Goal: Register for event/course

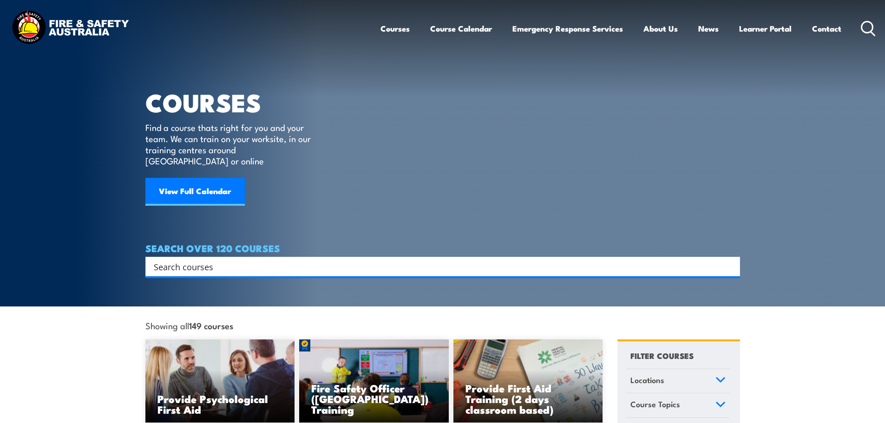
click at [224, 260] on input "Search input" at bounding box center [437, 267] width 566 height 14
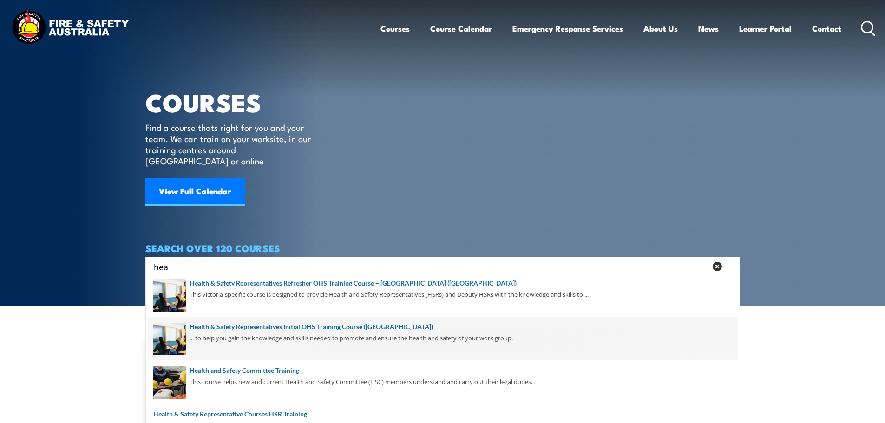
type input "hea"
click at [237, 331] on span at bounding box center [442, 339] width 589 height 44
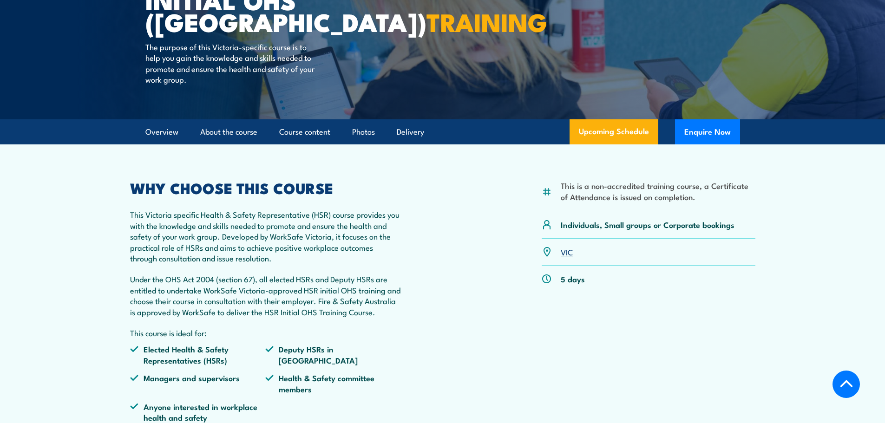
scroll to position [171, 0]
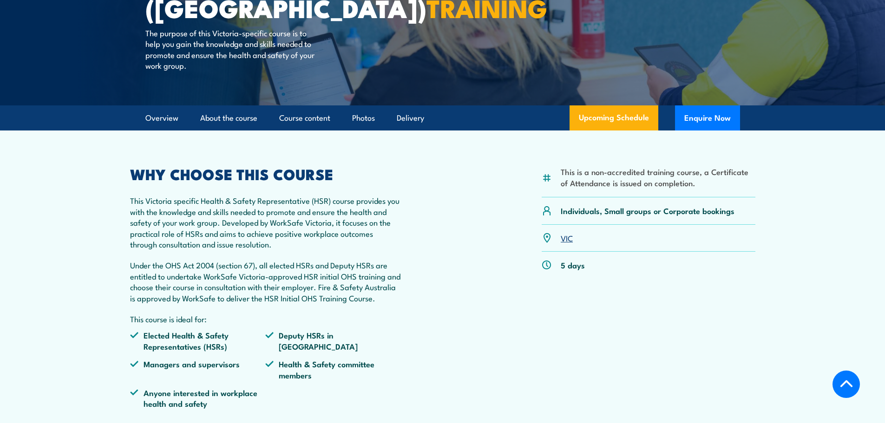
click at [567, 240] on link "VIC" at bounding box center [567, 237] width 12 height 11
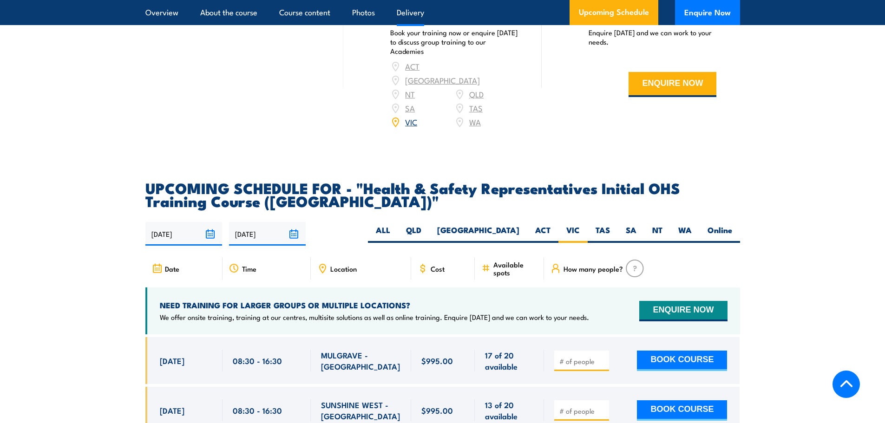
scroll to position [1444, 0]
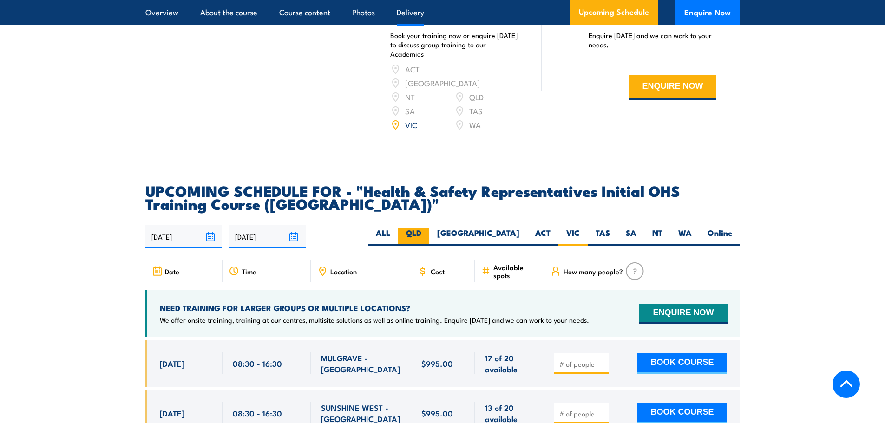
click at [429, 228] on label "QLD" at bounding box center [413, 237] width 31 height 18
click at [427, 228] on input "QLD" at bounding box center [424, 231] width 6 height 6
radio input "true"
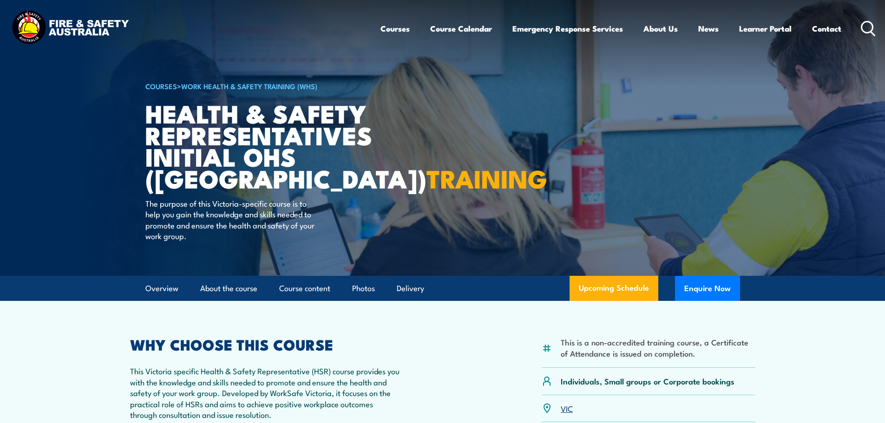
click at [68, 36] on img at bounding box center [70, 28] width 122 height 40
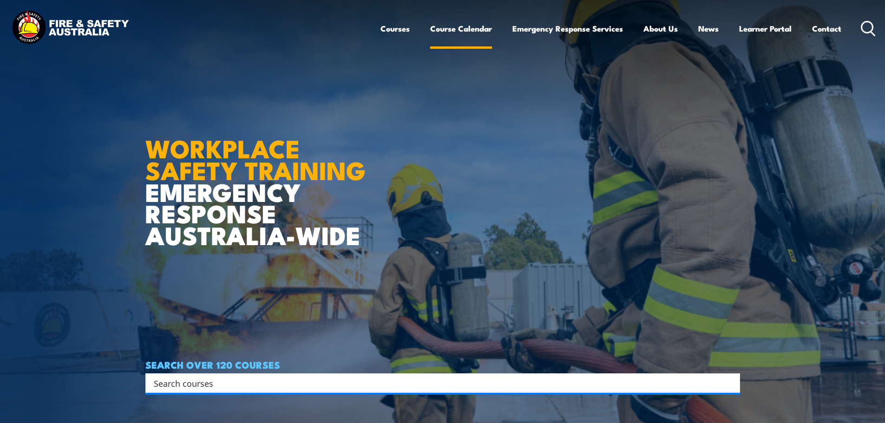
click at [450, 27] on link "Course Calendar" at bounding box center [461, 28] width 62 height 25
click at [462, 28] on link "Course Calendar" at bounding box center [461, 28] width 62 height 25
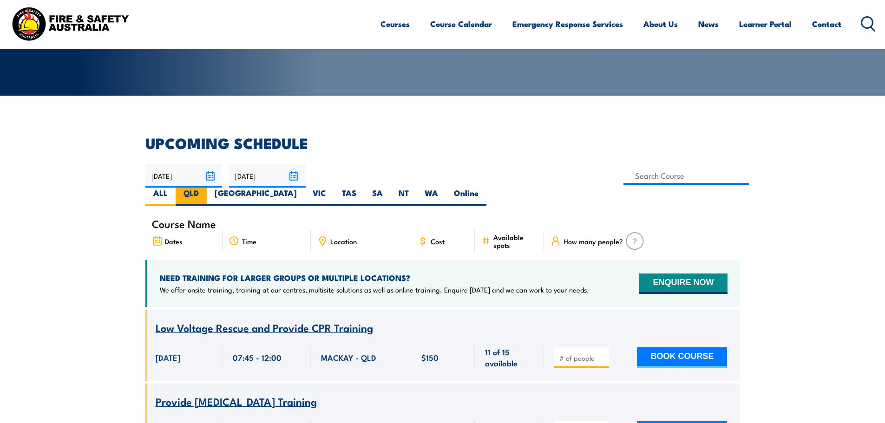
click at [207, 188] on label "QLD" at bounding box center [191, 197] width 31 height 18
click at [205, 188] on input "QLD" at bounding box center [202, 191] width 6 height 6
radio input "true"
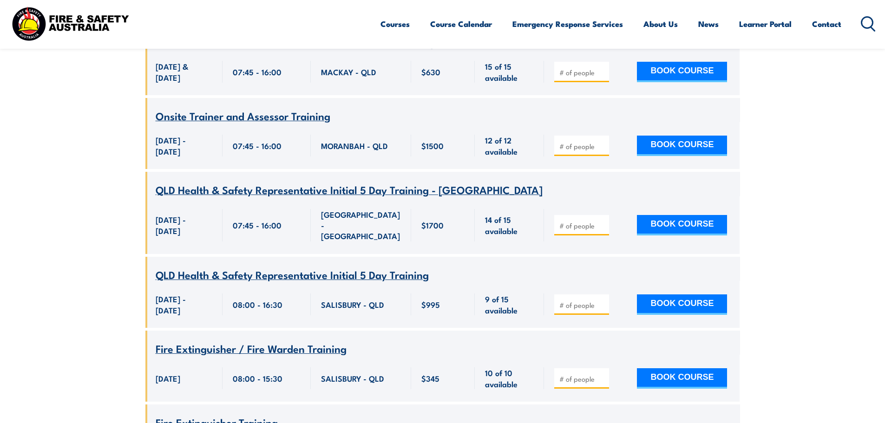
scroll to position [5077, 0]
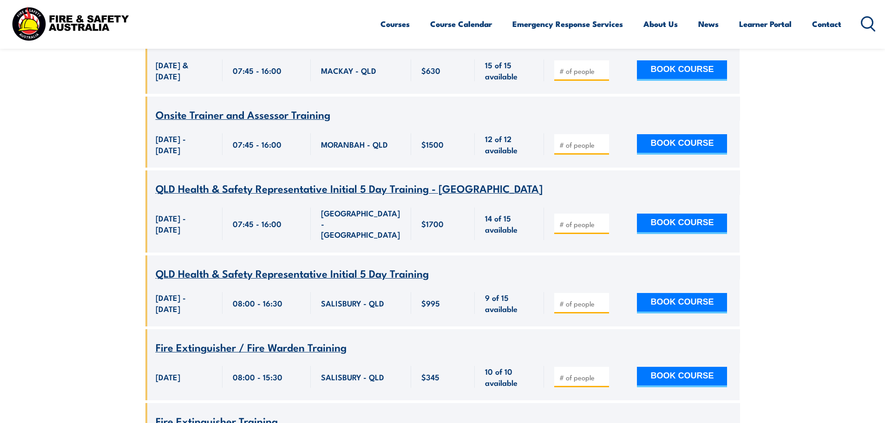
click at [264, 180] on span "QLD Health & Safety Representative Initial 5 Day Training - ROCKHAMPTON" at bounding box center [349, 188] width 387 height 16
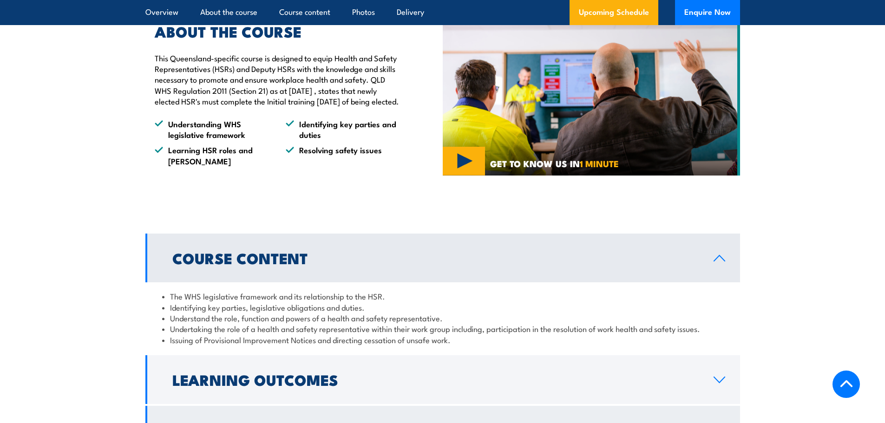
scroll to position [1022, 0]
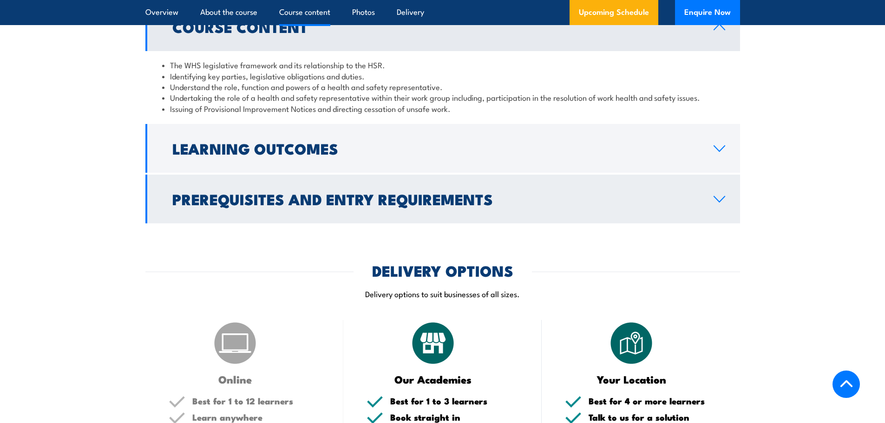
click at [720, 217] on link "Prerequisites and Entry Requirements" at bounding box center [442, 199] width 595 height 49
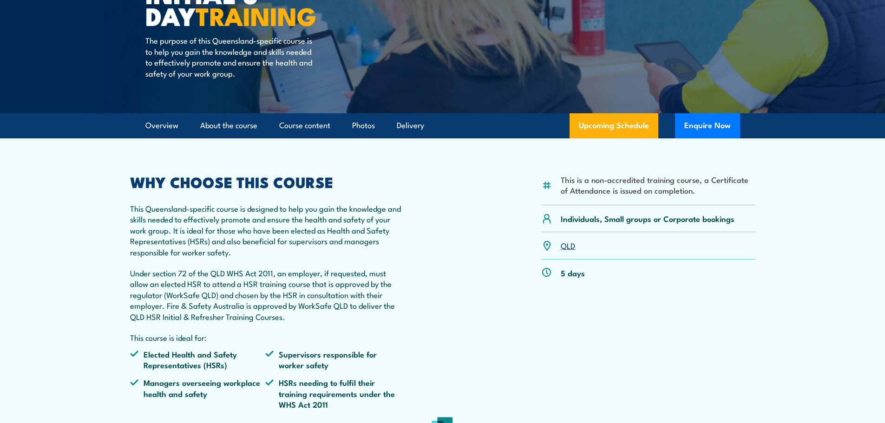
scroll to position [0, 0]
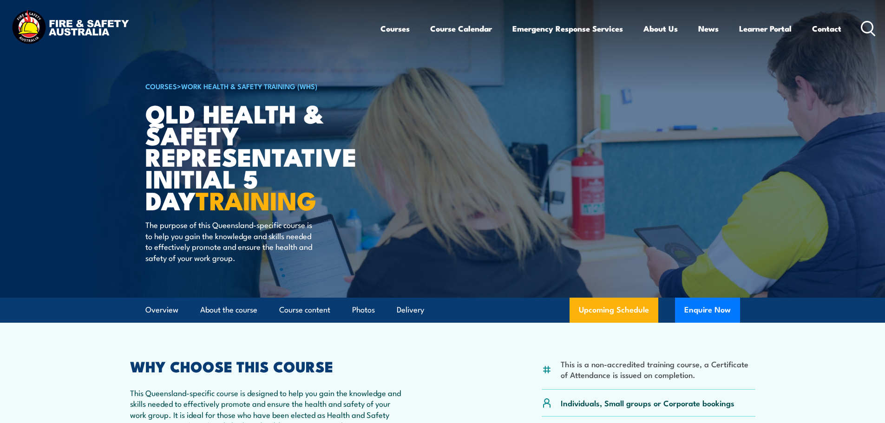
click at [265, 85] on link "Work Health & Safety Training (WHS)" at bounding box center [249, 86] width 136 height 10
click at [627, 311] on link "Upcoming Schedule" at bounding box center [614, 310] width 89 height 25
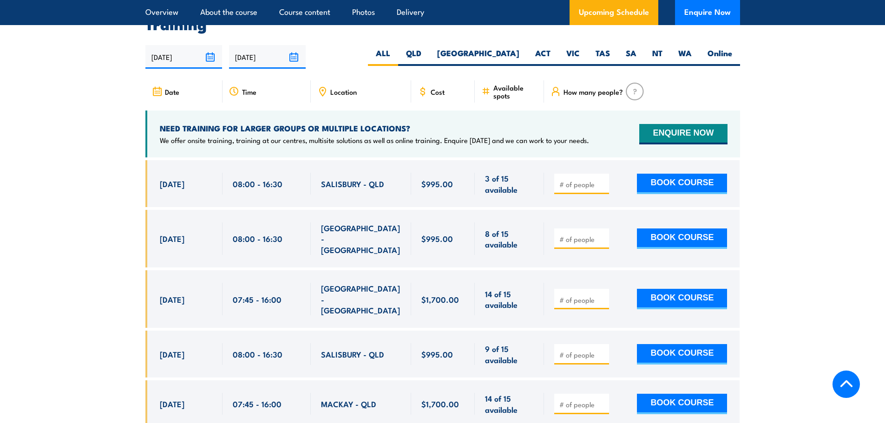
scroll to position [2135, 0]
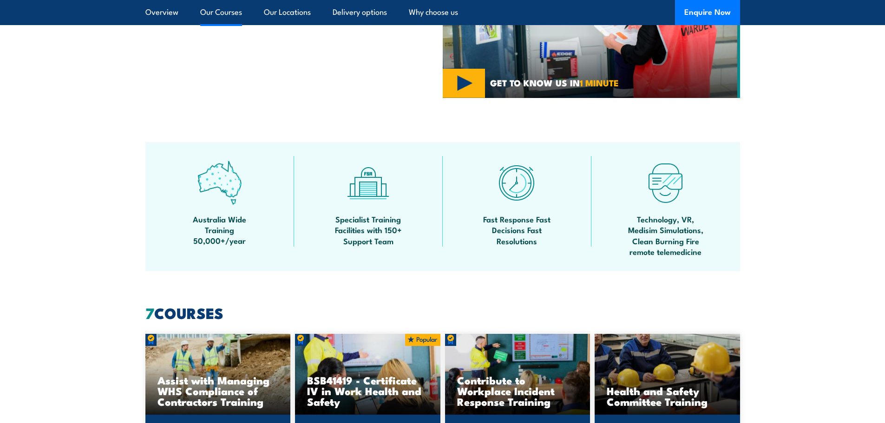
scroll to position [511, 0]
